Goal: Task Accomplishment & Management: Complete application form

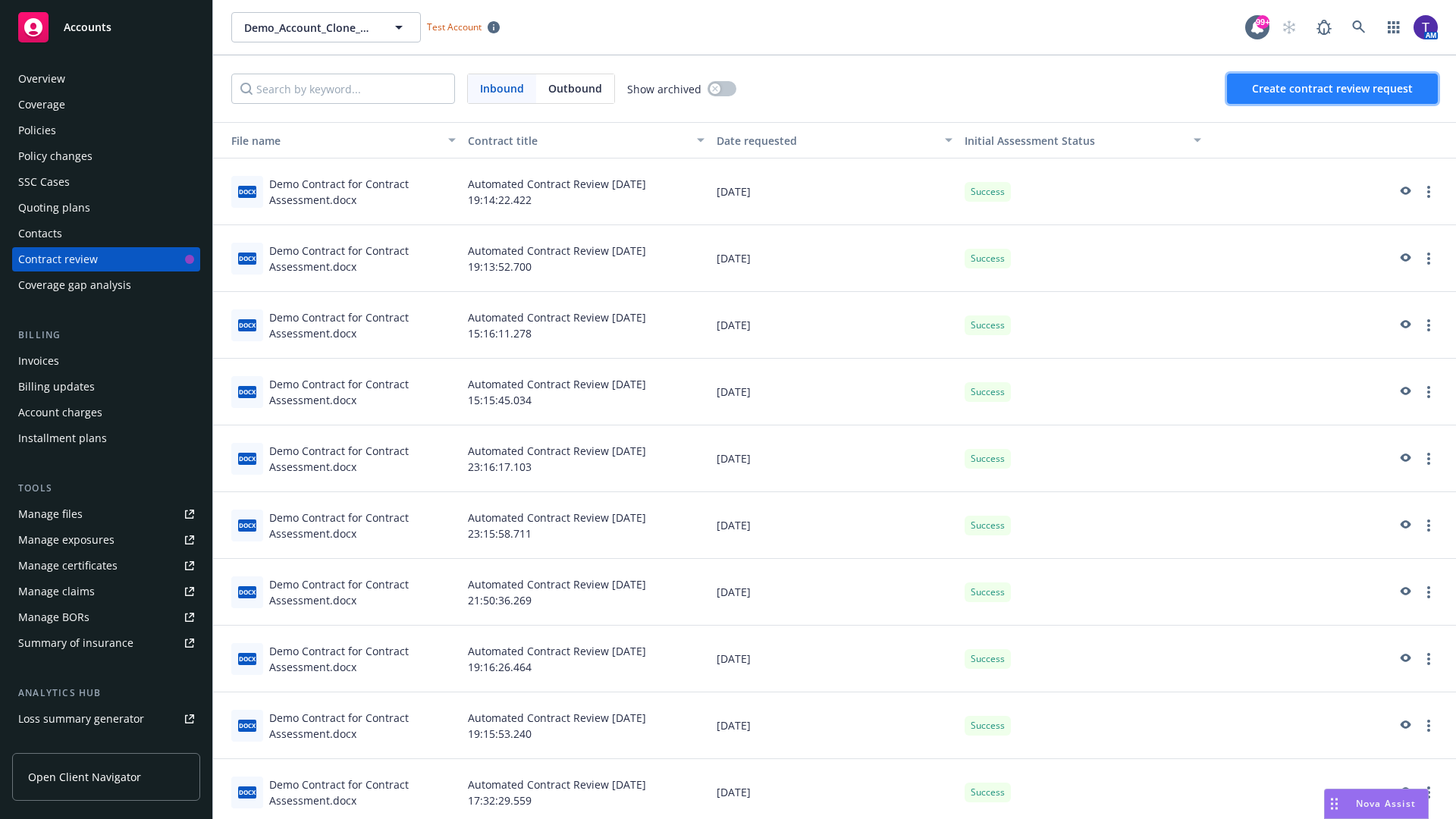
click at [1333, 89] on span "Create contract review request" at bounding box center [1332, 88] width 161 height 14
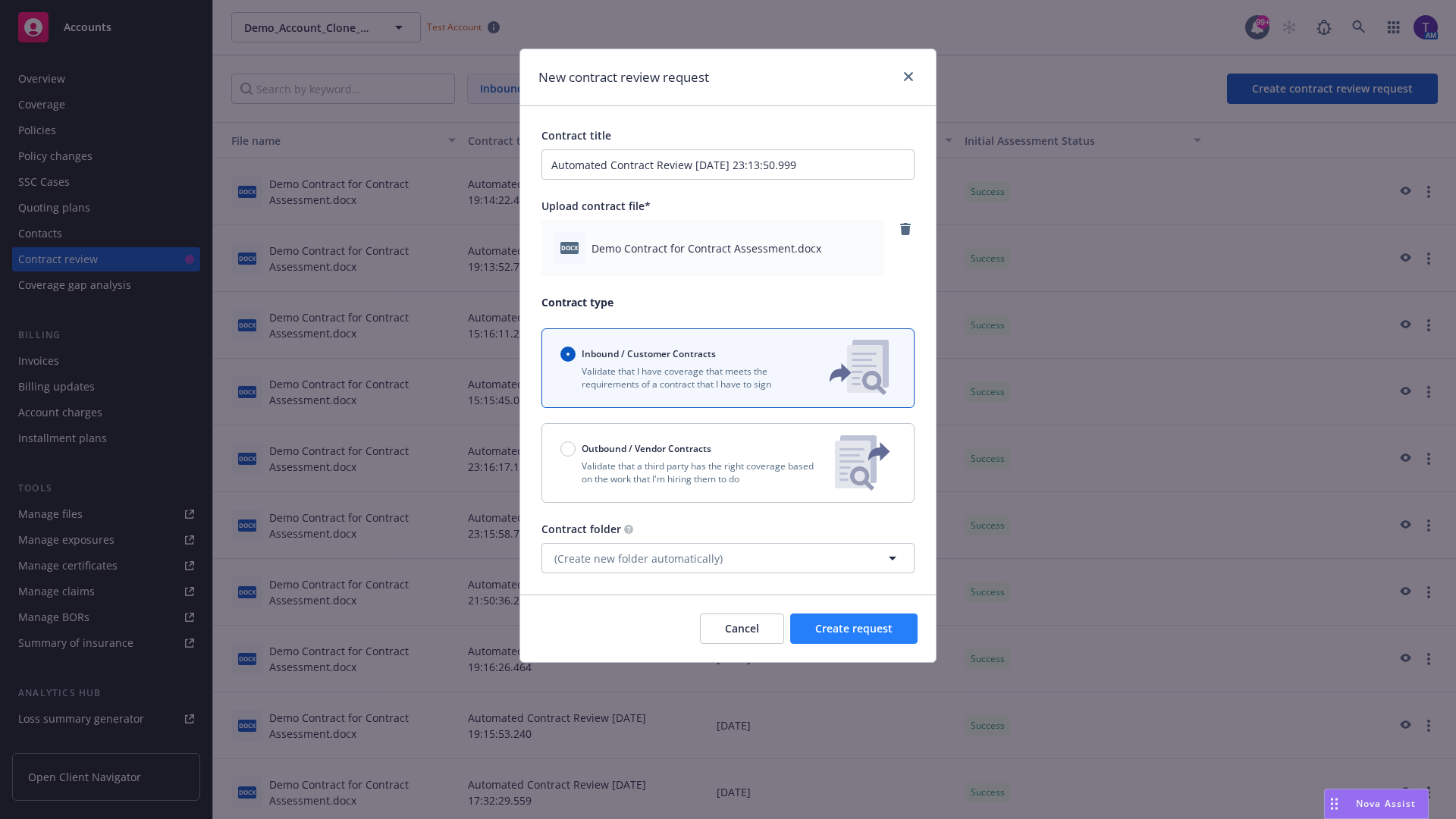
type input "Automated Contract Review 08-18-2025 23:13:50.999"
click at [854, 628] on span "Create request" at bounding box center [854, 628] width 78 height 14
